Goal: Task Accomplishment & Management: Complete application form

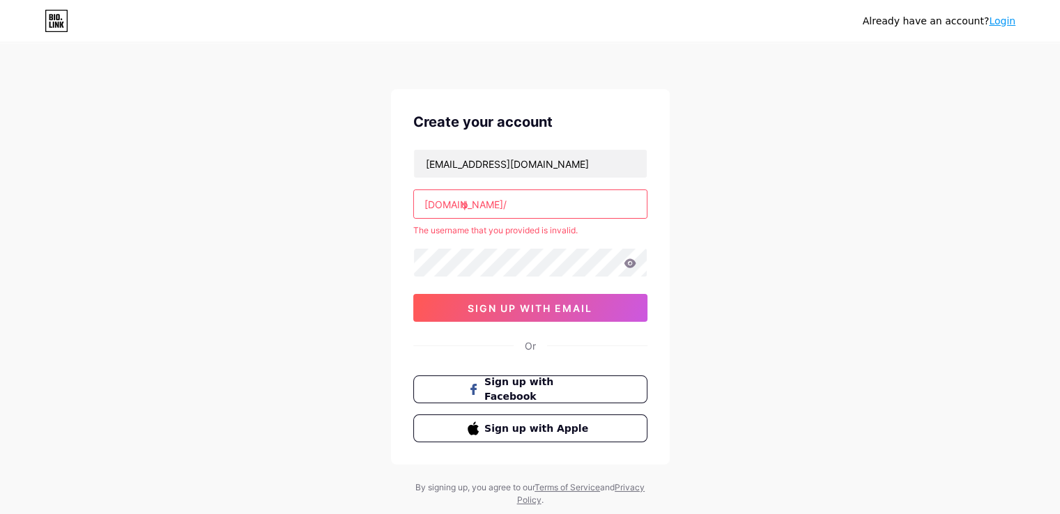
drag, startPoint x: 469, startPoint y: 206, endPoint x: 458, endPoint y: 205, distance: 10.5
click at [458, 205] on div "[DOMAIN_NAME]/ ф" at bounding box center [530, 204] width 234 height 29
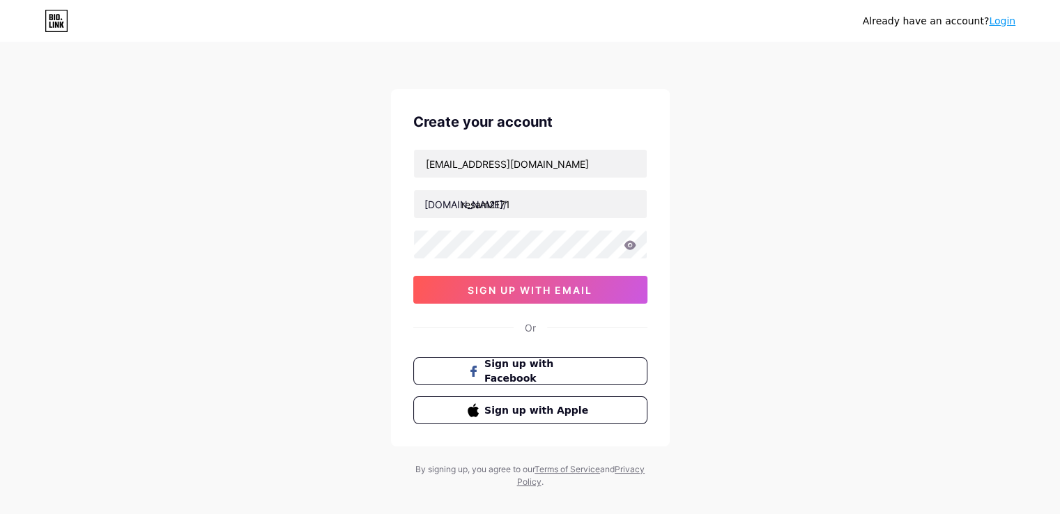
type input "resam2171"
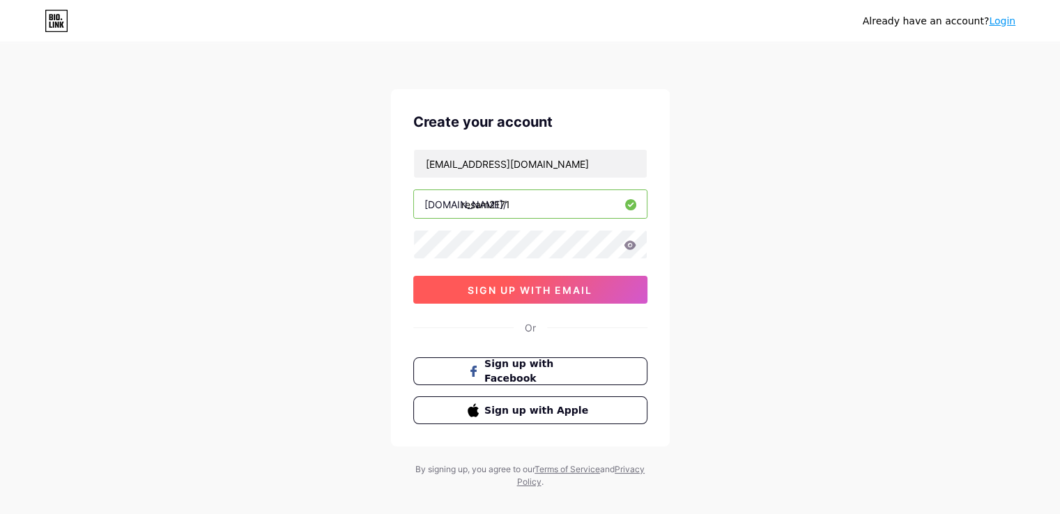
click at [500, 286] on span "sign up with email" at bounding box center [530, 290] width 125 height 12
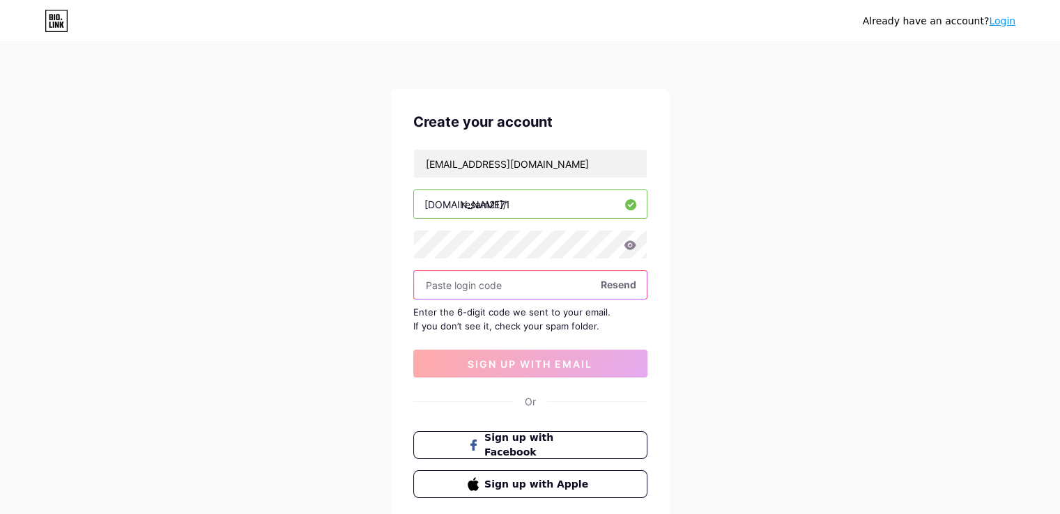
click at [438, 285] on input "text" at bounding box center [530, 285] width 233 height 28
paste input "418766"
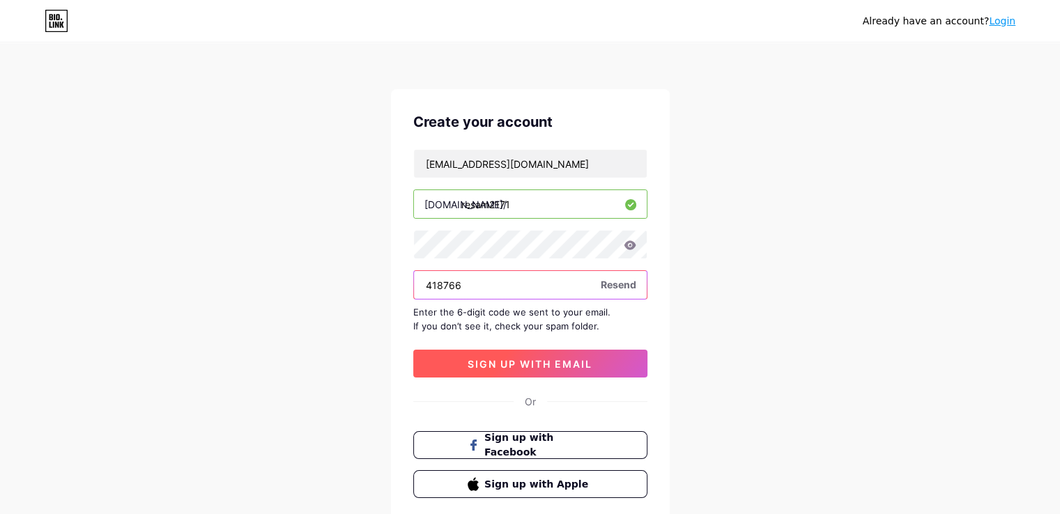
type input "418766"
click at [511, 369] on button "sign up with email" at bounding box center [530, 364] width 234 height 28
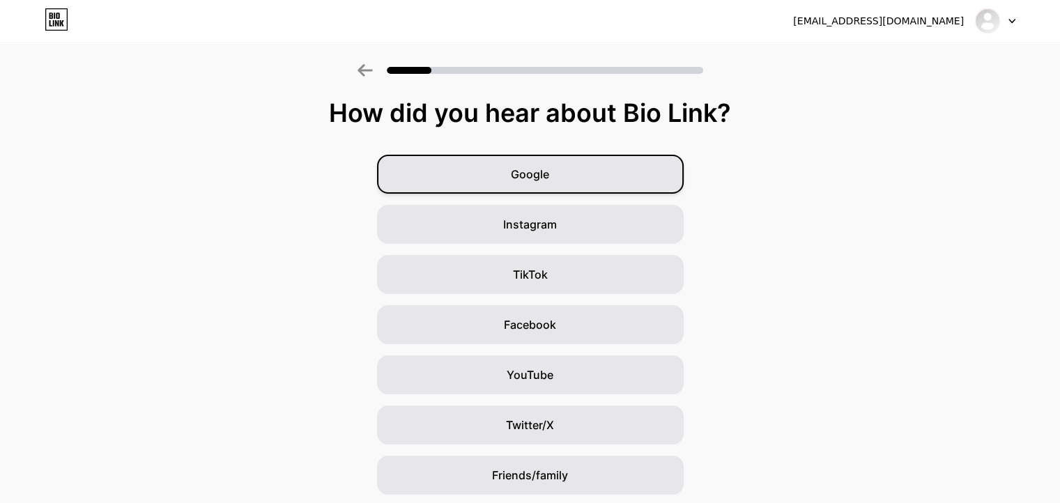
click at [539, 171] on span "Google" at bounding box center [530, 174] width 38 height 17
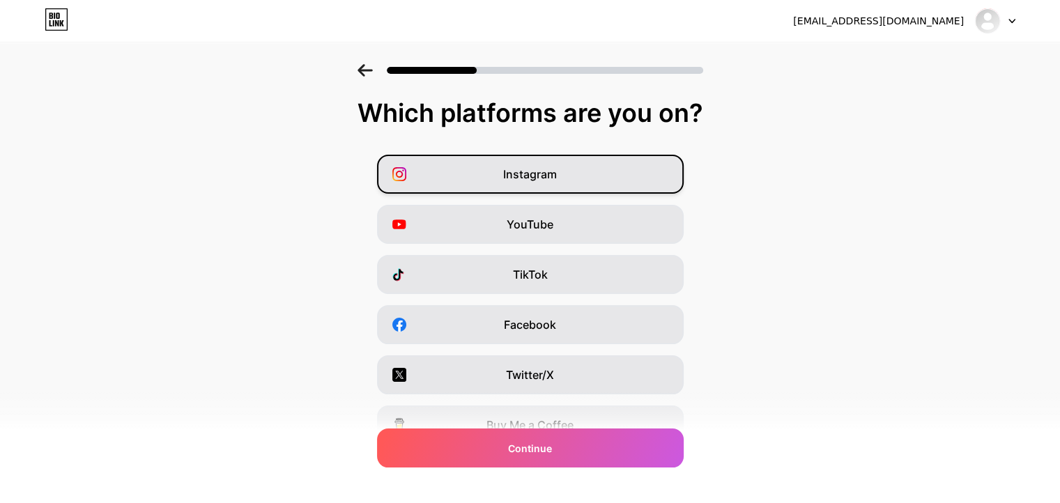
click at [525, 177] on span "Instagram" at bounding box center [530, 174] width 54 height 17
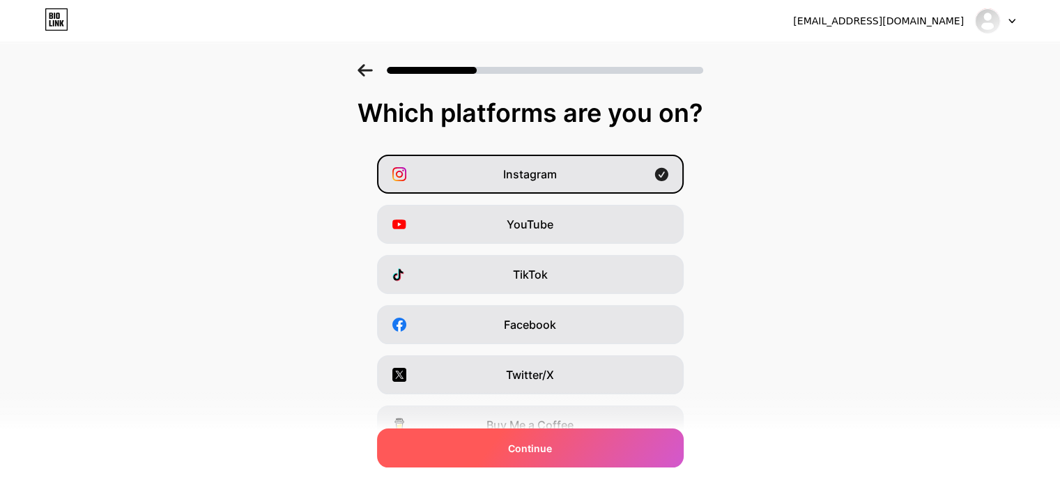
click at [548, 441] on span "Continue" at bounding box center [530, 448] width 44 height 15
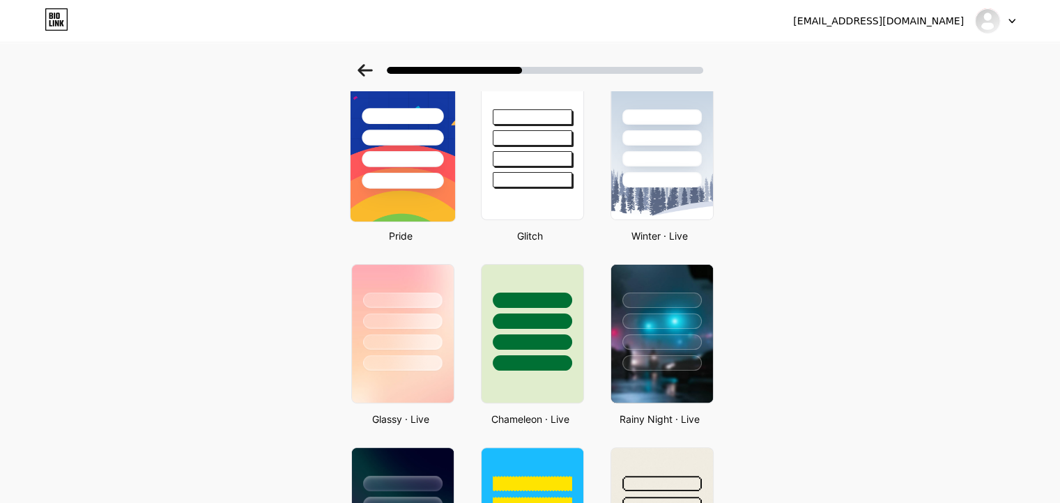
scroll to position [279, 0]
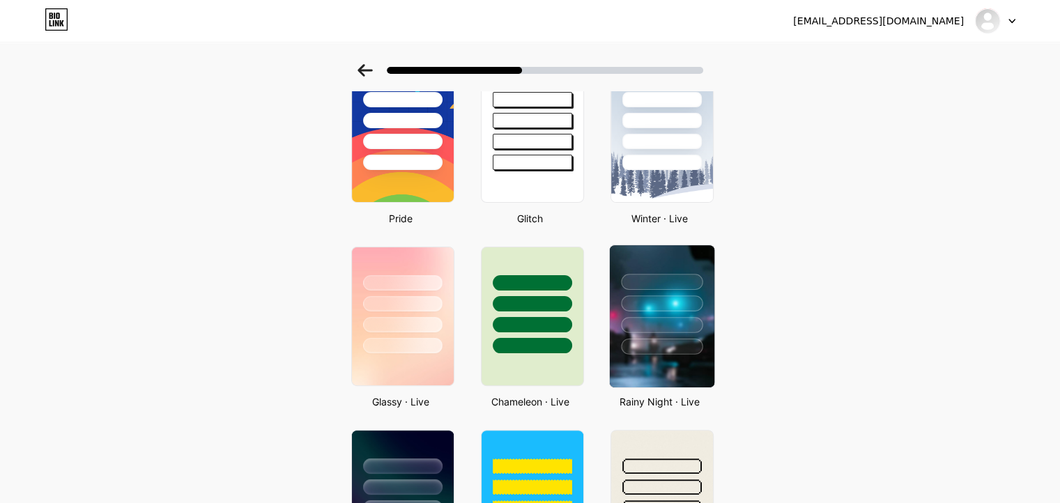
click at [661, 360] on img at bounding box center [661, 316] width 105 height 142
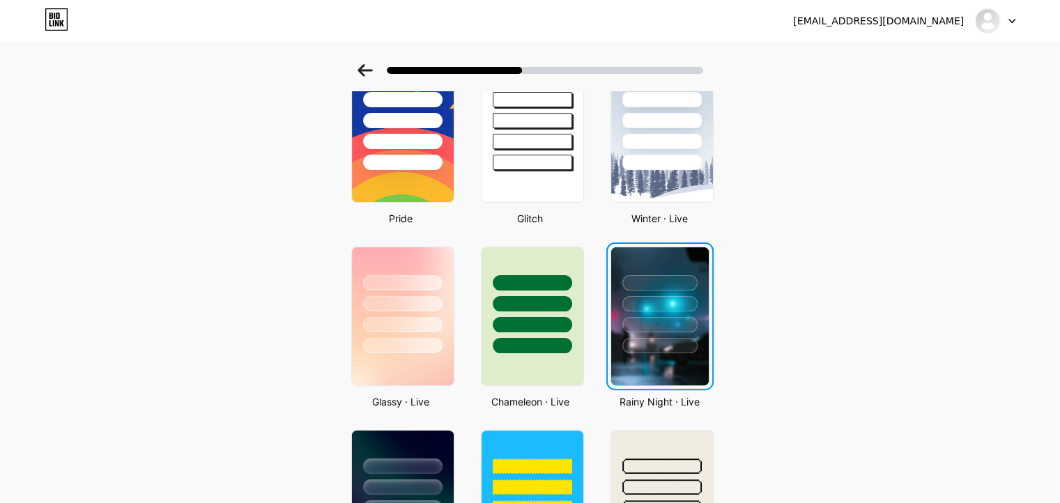
scroll to position [0, 0]
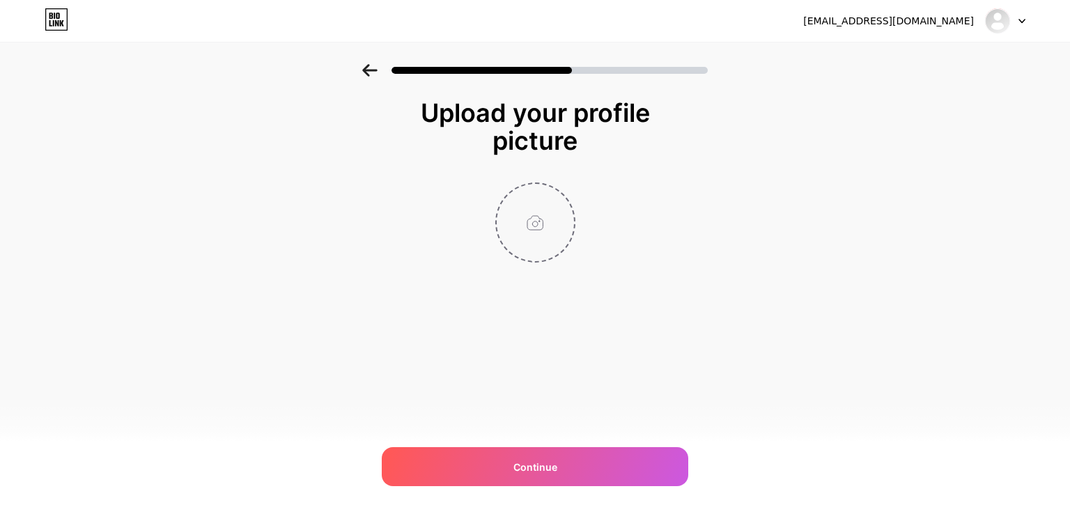
click at [539, 231] on input "file" at bounding box center [535, 222] width 77 height 77
click at [545, 225] on input "file" at bounding box center [535, 222] width 77 height 77
type input "C:\fakepath\IMG_2377-_2_.png"
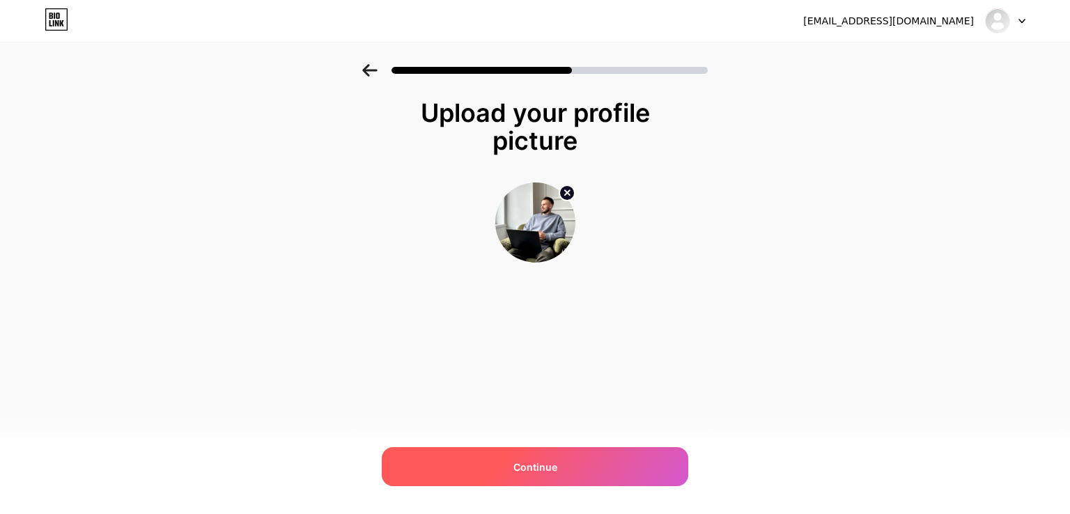
click at [523, 463] on span "Continue" at bounding box center [536, 467] width 44 height 15
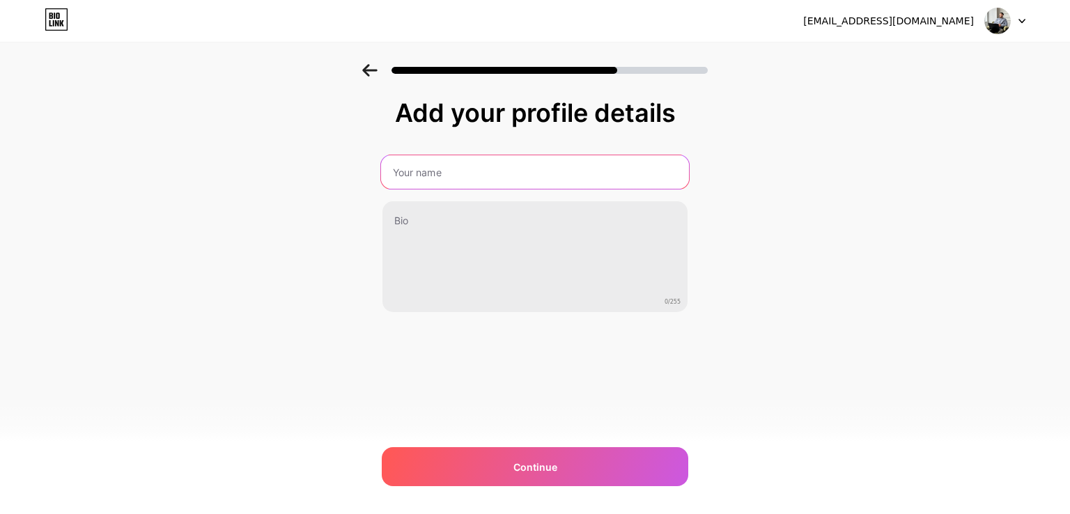
click at [468, 185] on input "text" at bounding box center [535, 171] width 308 height 33
type input "[PERSON_NAME]"
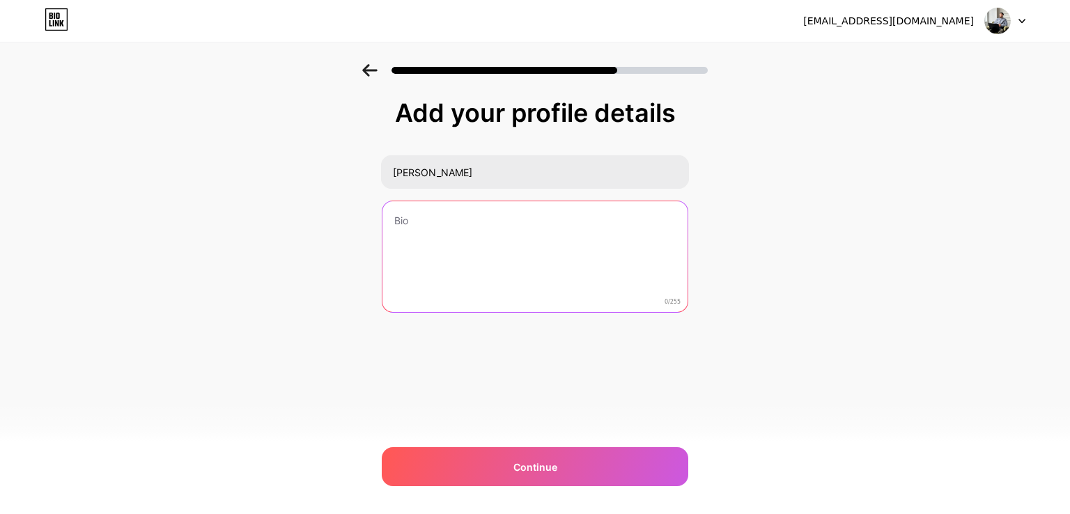
click at [448, 231] on textarea at bounding box center [535, 257] width 305 height 112
type textarea "Ф"
drag, startPoint x: 488, startPoint y: 219, endPoint x: 440, endPoint y: 215, distance: 48.2
click at [440, 215] on textarea "Frontend-developer" at bounding box center [535, 258] width 308 height 114
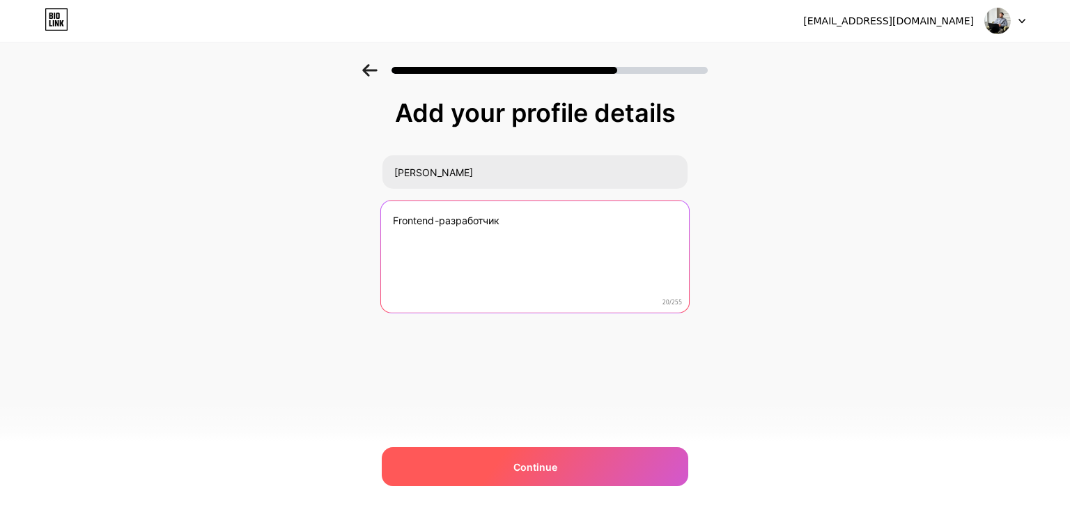
type textarea "Frontend-разработчик"
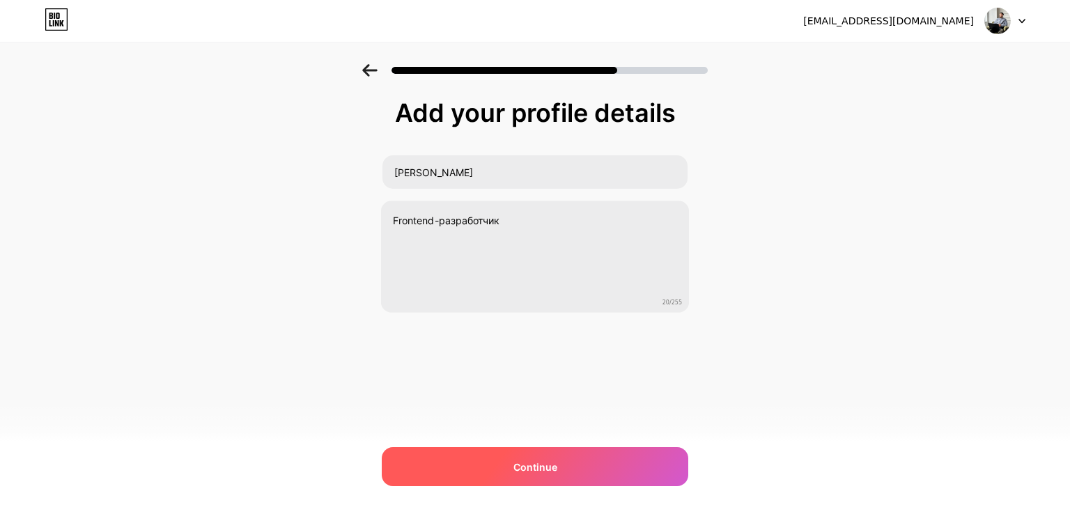
click at [552, 463] on span "Continue" at bounding box center [536, 467] width 44 height 15
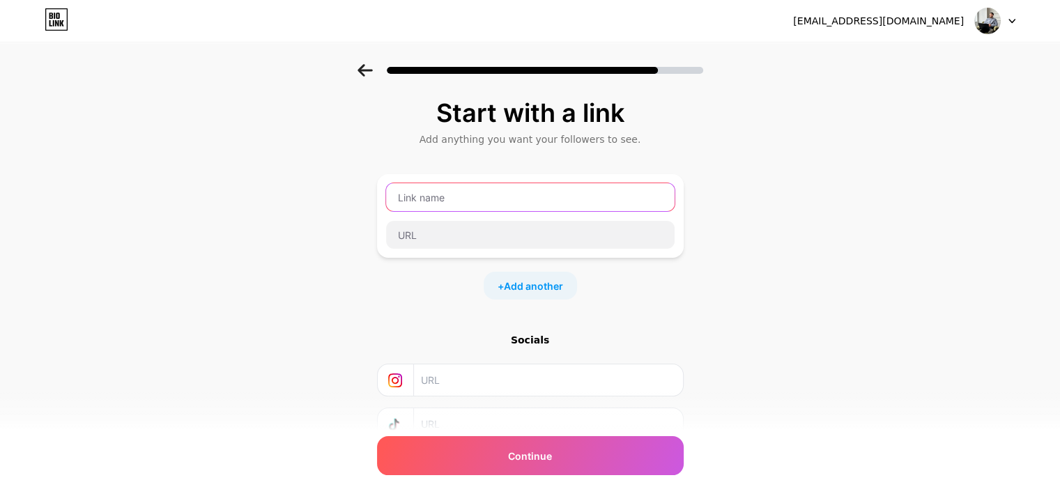
click at [445, 199] on input "text" at bounding box center [530, 197] width 288 height 28
type input "[PERSON_NAME]"
drag, startPoint x: 440, startPoint y: 187, endPoint x: 379, endPoint y: 182, distance: 61.6
click at [379, 182] on div "Start with a link Add anything you want your followers to see. [DOMAIN_NAME] + …" at bounding box center [530, 309] width 1060 height 490
type input "[DOMAIN_NAME]"
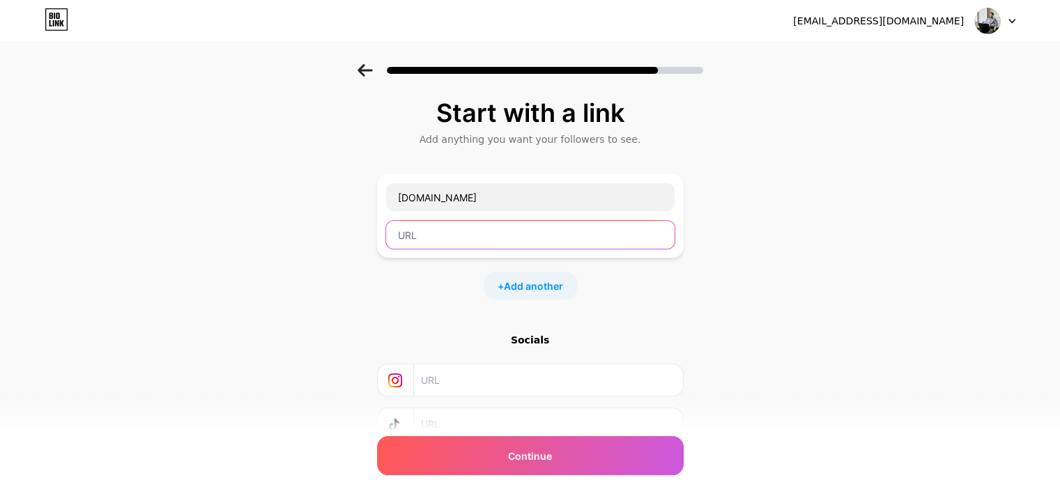
click at [424, 233] on input "text" at bounding box center [530, 235] width 288 height 28
paste input "[DOMAIN_NAME]"
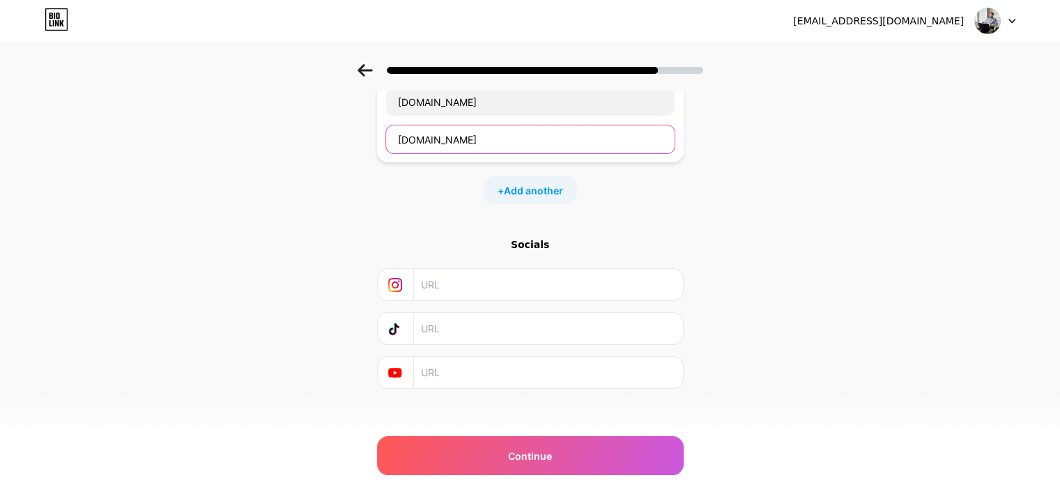
scroll to position [105, 0]
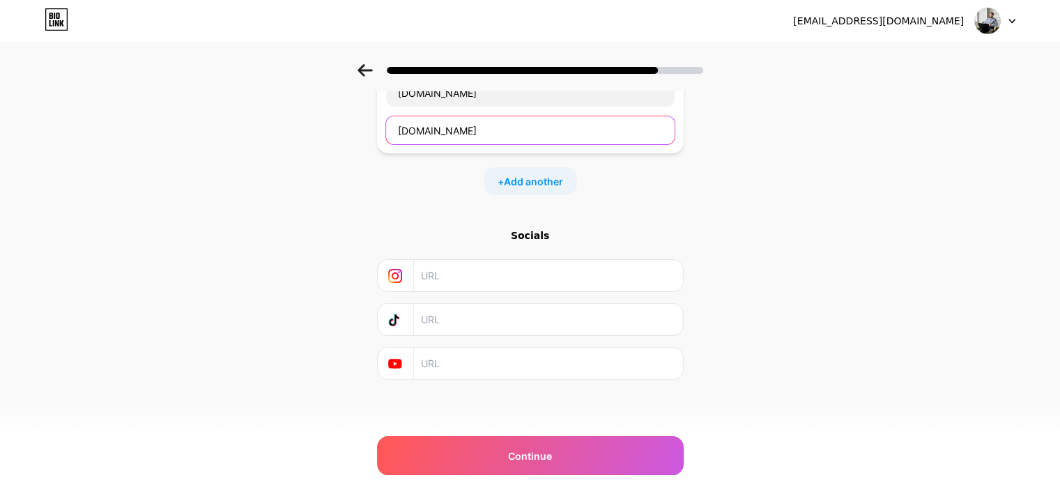
type input "[DOMAIN_NAME]"
click at [454, 282] on input "text" at bounding box center [547, 275] width 253 height 31
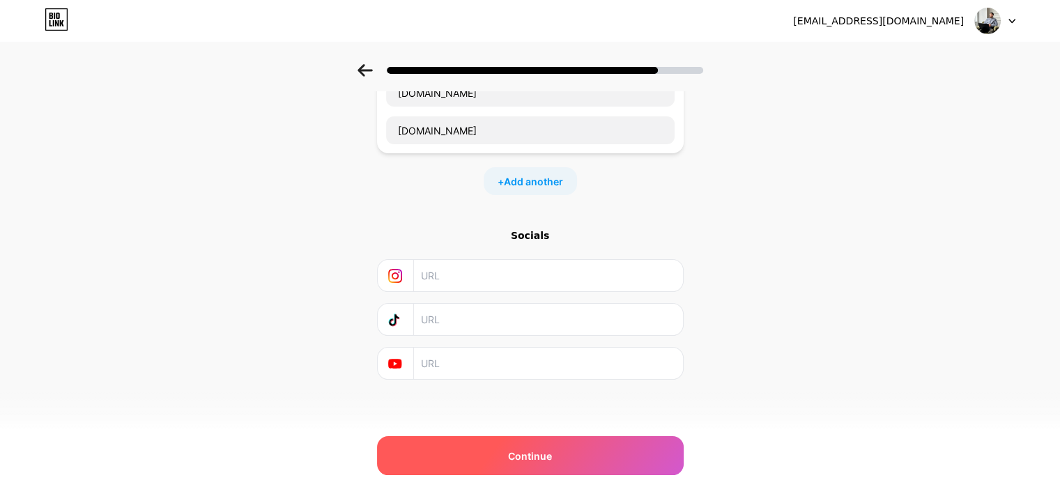
click at [506, 448] on div "Continue" at bounding box center [530, 455] width 307 height 39
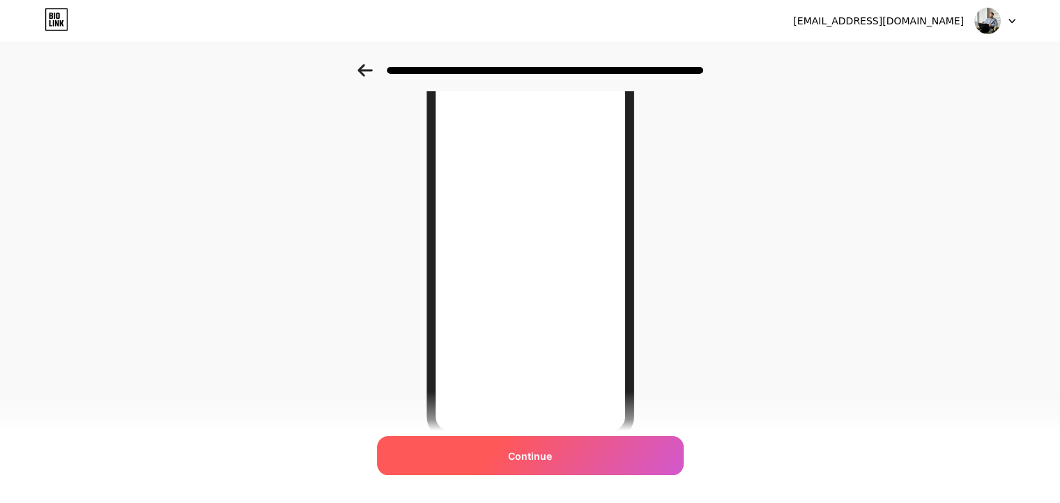
scroll to position [57, 0]
click at [558, 447] on div "Continue" at bounding box center [530, 455] width 307 height 39
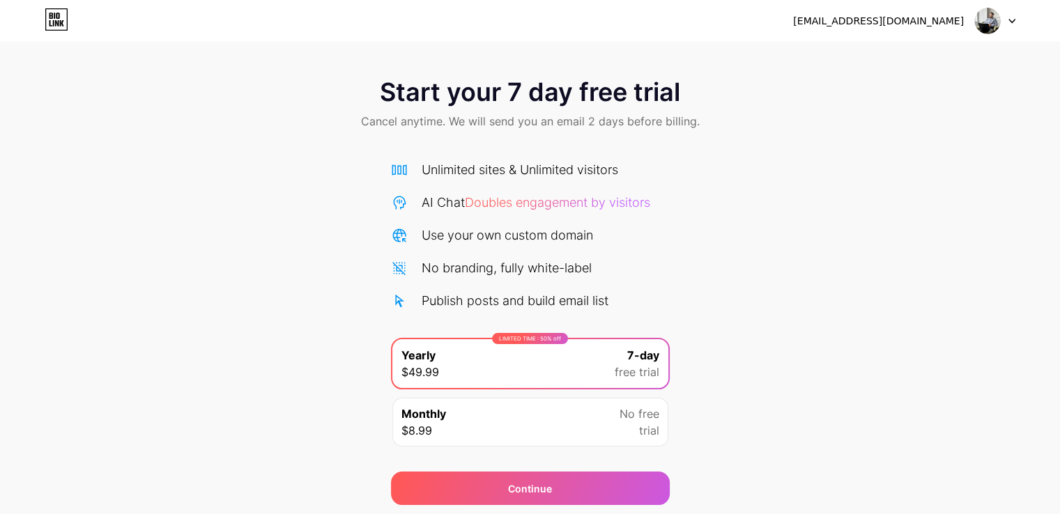
click at [55, 9] on icon at bounding box center [57, 20] width 22 height 22
click at [1012, 17] on div at bounding box center [995, 20] width 40 height 25
click at [883, 22] on div "[EMAIL_ADDRESS][DOMAIN_NAME]" at bounding box center [878, 21] width 171 height 15
click at [47, 17] on icon at bounding box center [57, 19] width 24 height 22
